Goal: Information Seeking & Learning: Learn about a topic

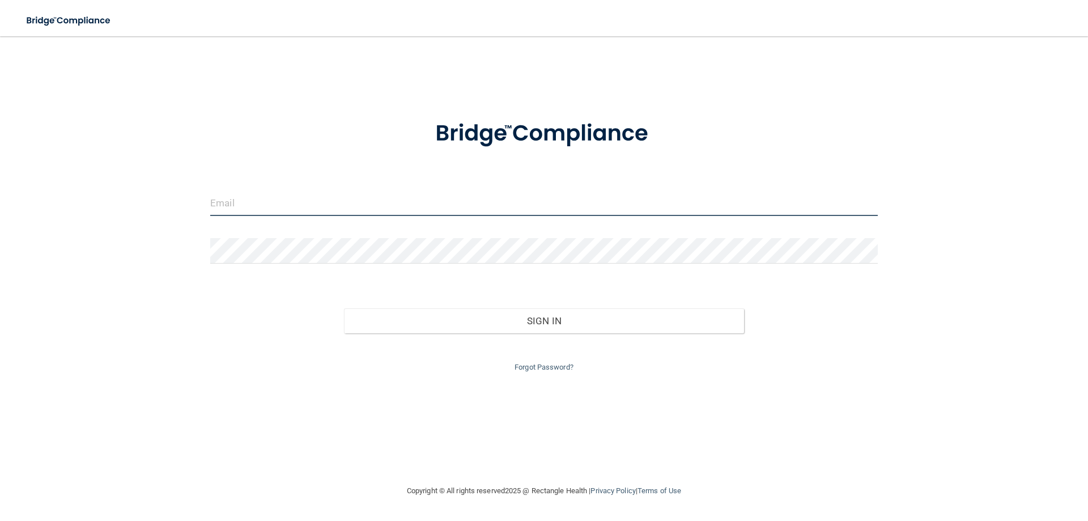
click at [370, 193] on input "email" at bounding box center [543, 202] width 667 height 25
type input "[PERSON_NAME][EMAIL_ADDRESS][DOMAIN_NAME]"
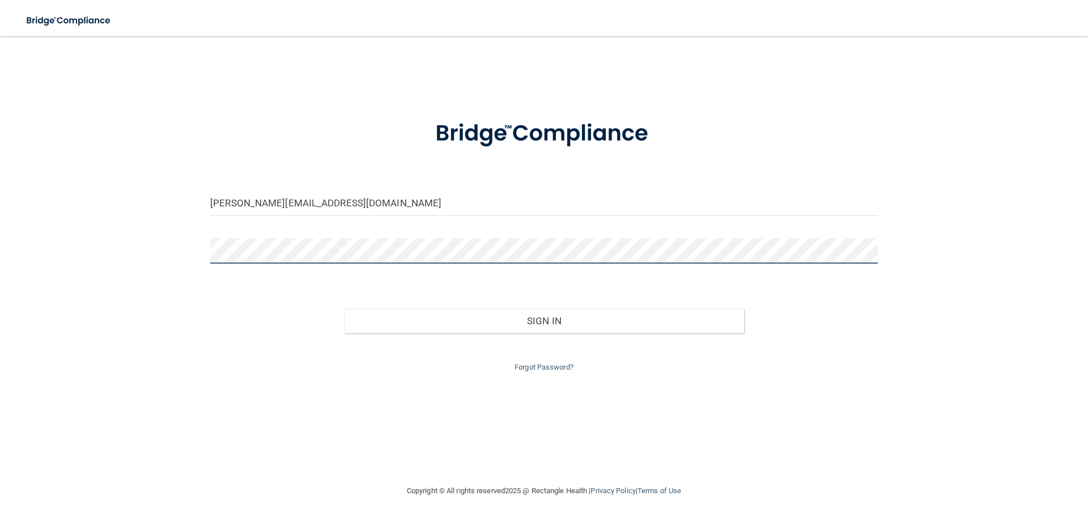
click at [344, 308] on button "Sign In" at bounding box center [544, 320] width 401 height 25
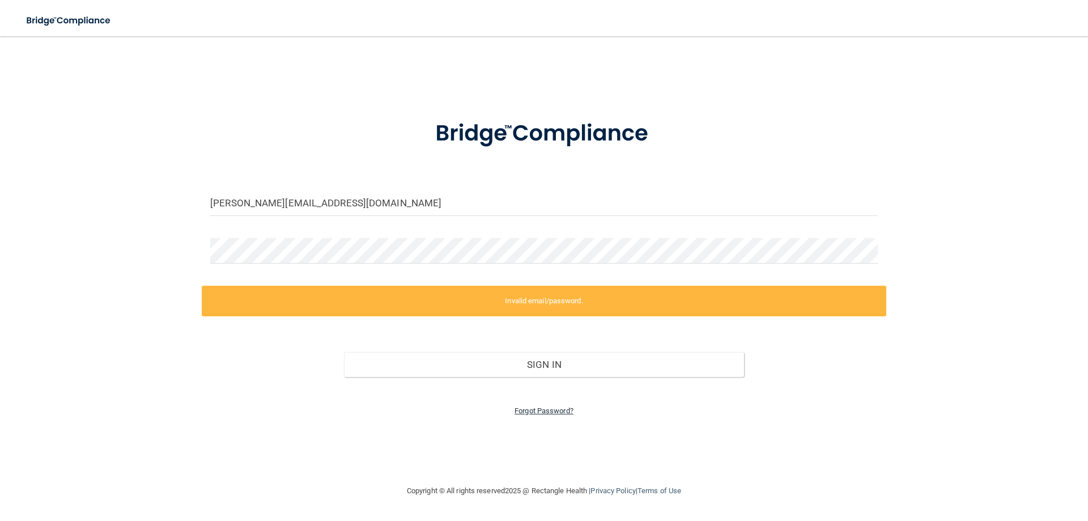
click at [555, 410] on link "Forgot Password?" at bounding box center [543, 410] width 59 height 8
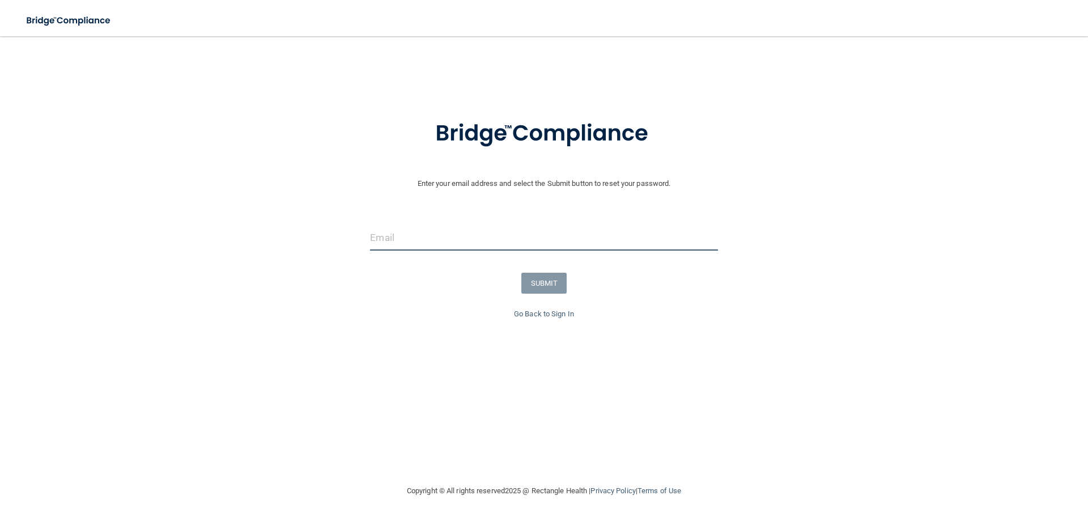
click at [395, 231] on input "email" at bounding box center [543, 237] width 347 height 25
type input "[PERSON_NAME][EMAIL_ADDRESS][DOMAIN_NAME]"
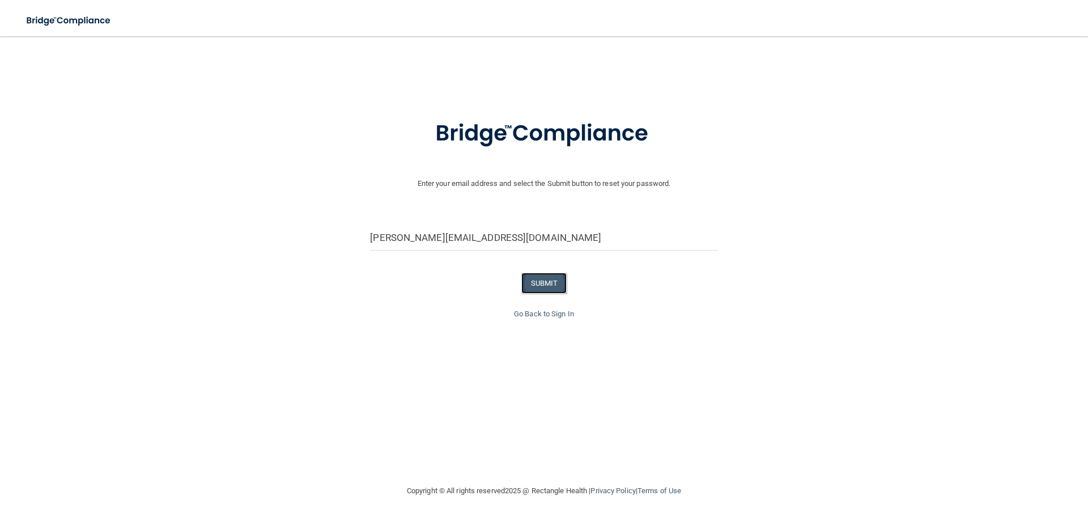
click at [563, 289] on button "SUBMIT" at bounding box center [544, 282] width 46 height 21
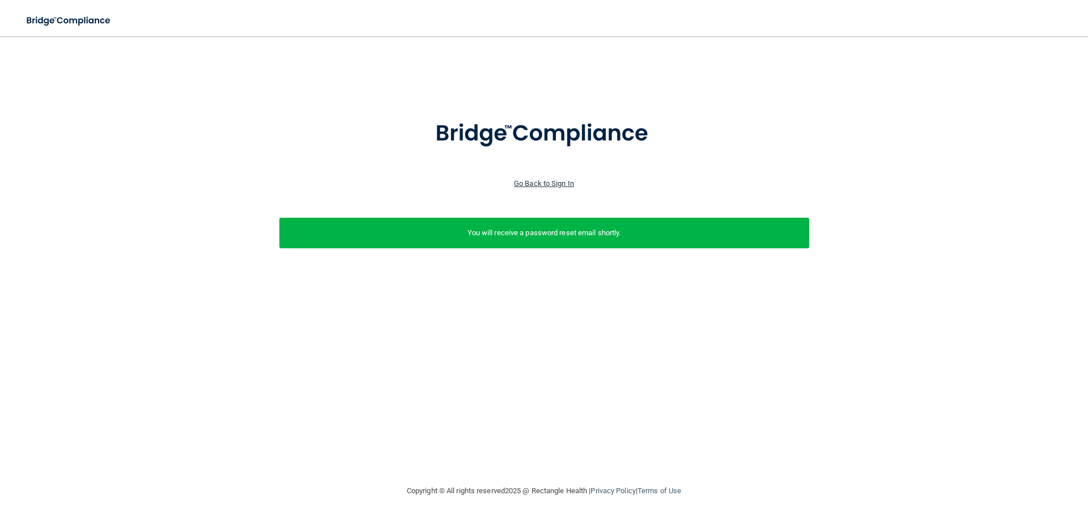
click at [525, 181] on link "Go Back to Sign In" at bounding box center [544, 183] width 60 height 8
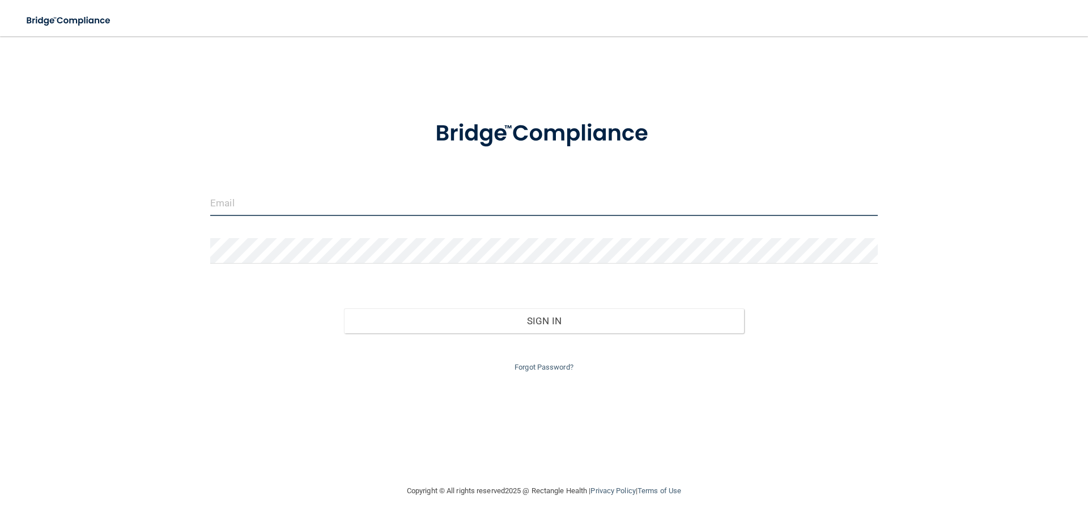
click at [500, 199] on input "email" at bounding box center [543, 202] width 667 height 25
type input "[PERSON_NAME][EMAIL_ADDRESS][DOMAIN_NAME]"
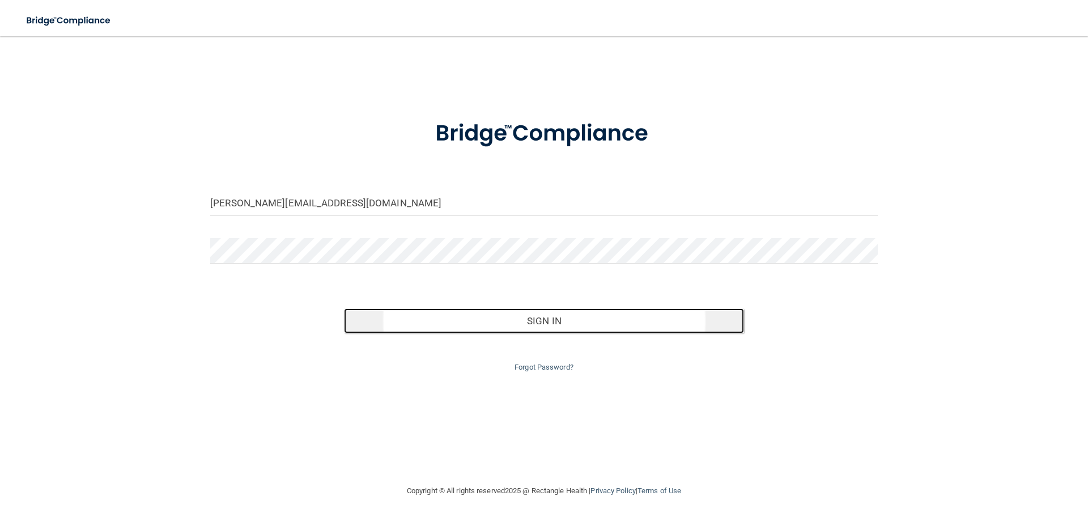
click at [549, 327] on button "Sign In" at bounding box center [544, 320] width 401 height 25
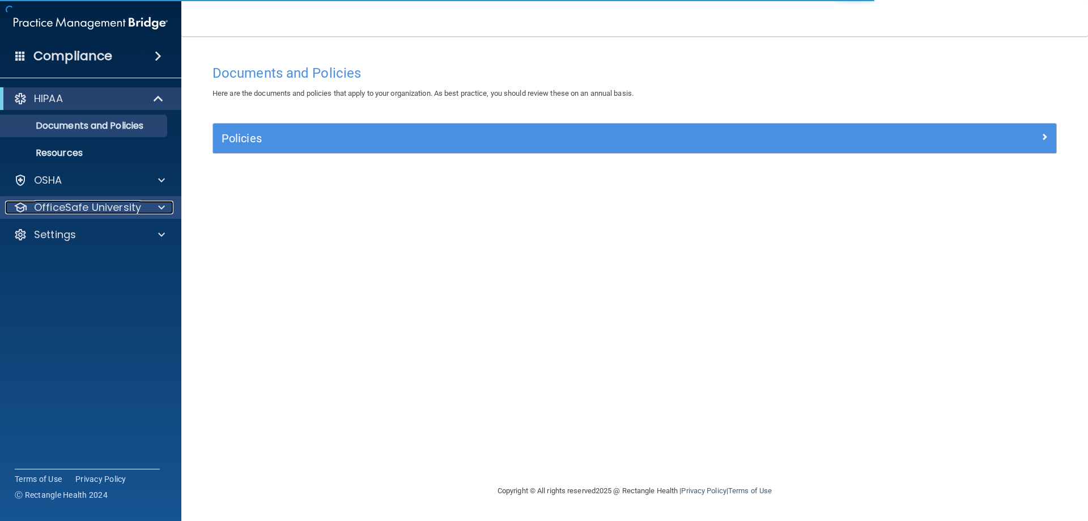
click at [132, 209] on p "OfficeSafe University" at bounding box center [87, 208] width 107 height 14
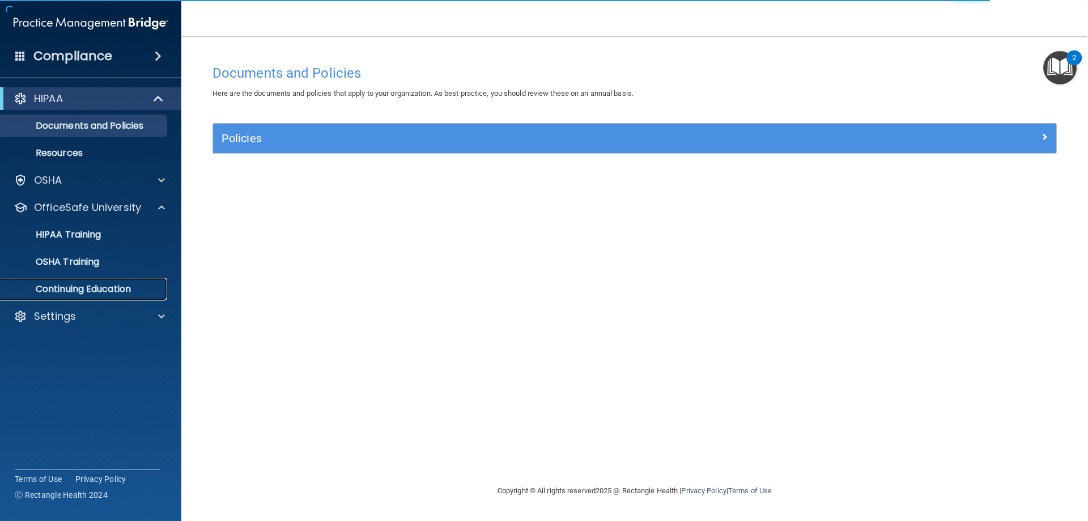
click at [91, 284] on p "Continuing Education" at bounding box center [84, 288] width 155 height 11
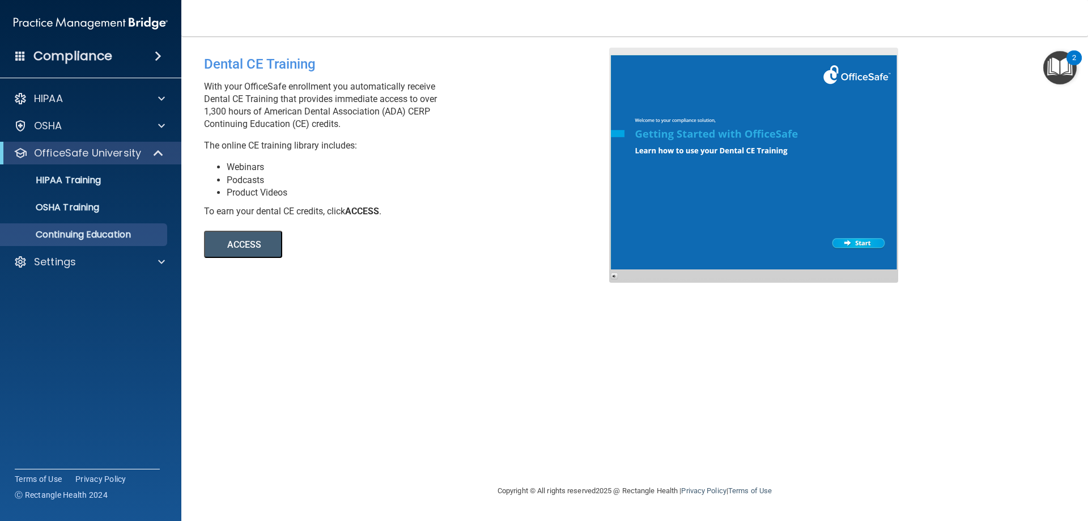
click at [250, 238] on button "ACCESS" at bounding box center [243, 244] width 78 height 27
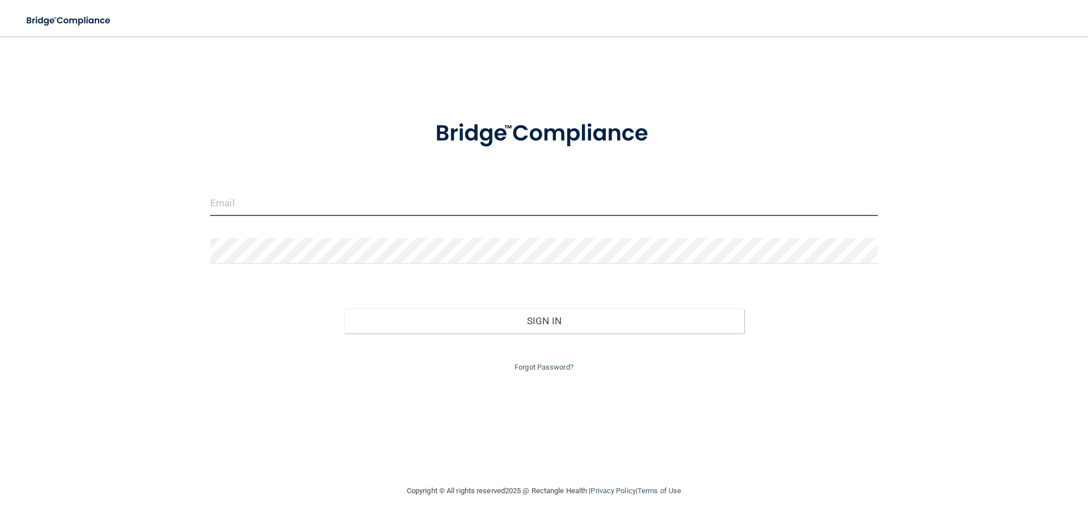
click at [441, 202] on input "email" at bounding box center [543, 202] width 667 height 25
type input "[PERSON_NAME][EMAIL_ADDRESS][DOMAIN_NAME]"
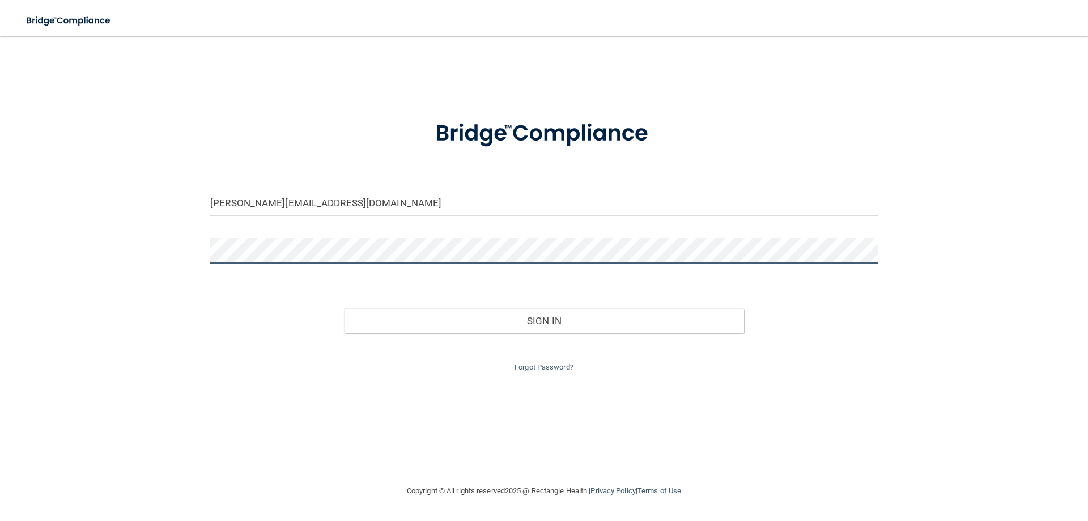
click at [344, 308] on button "Sign In" at bounding box center [544, 320] width 401 height 25
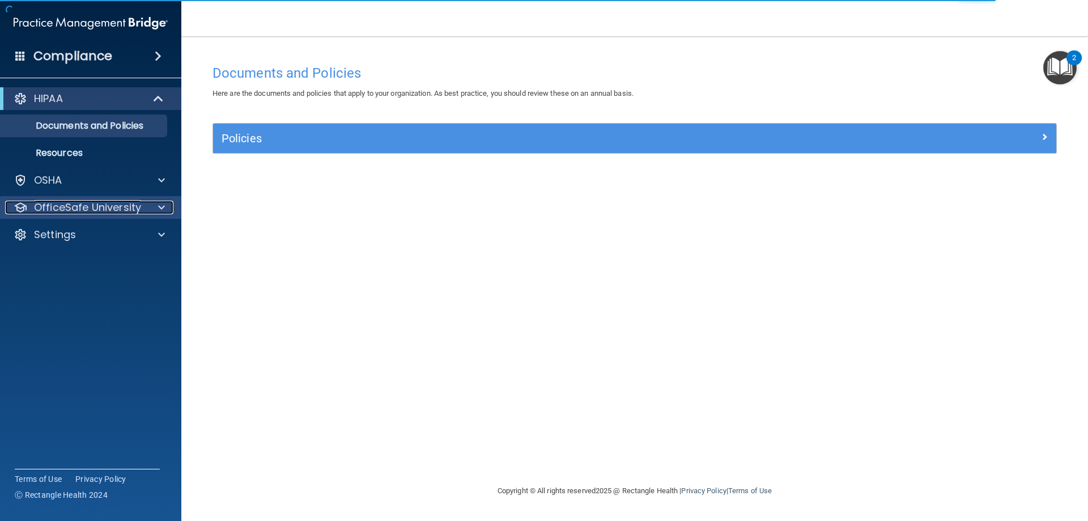
click at [143, 206] on div "OfficeSafe University" at bounding box center [75, 208] width 140 height 14
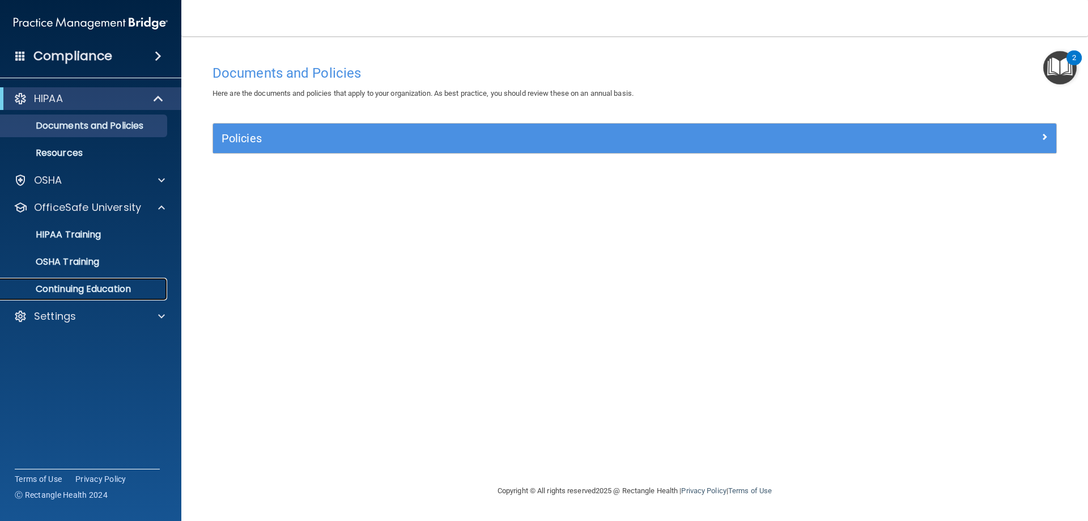
click at [106, 286] on p "Continuing Education" at bounding box center [84, 288] width 155 height 11
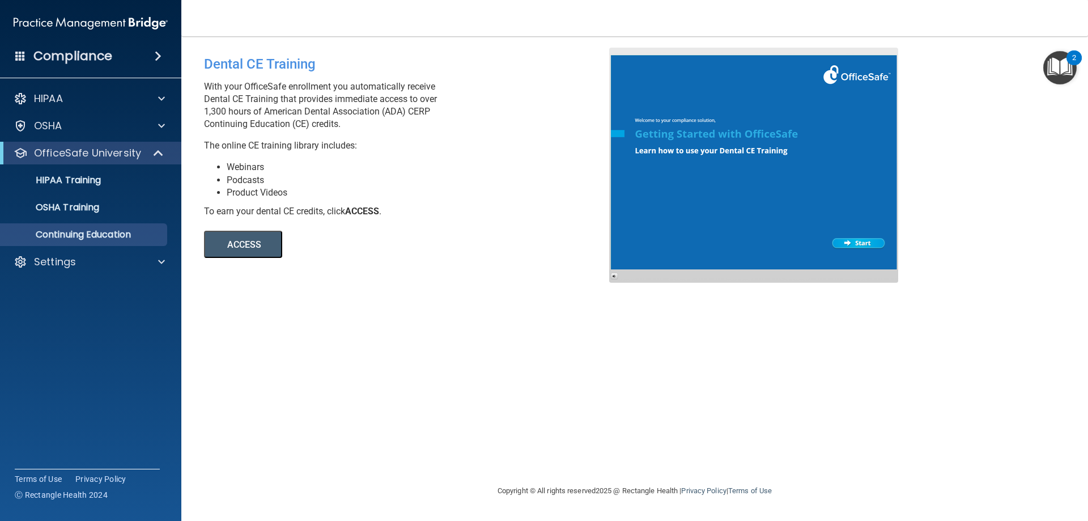
click at [271, 240] on button "ACCESS" at bounding box center [243, 244] width 78 height 27
